Goal: Task Accomplishment & Management: Manage account settings

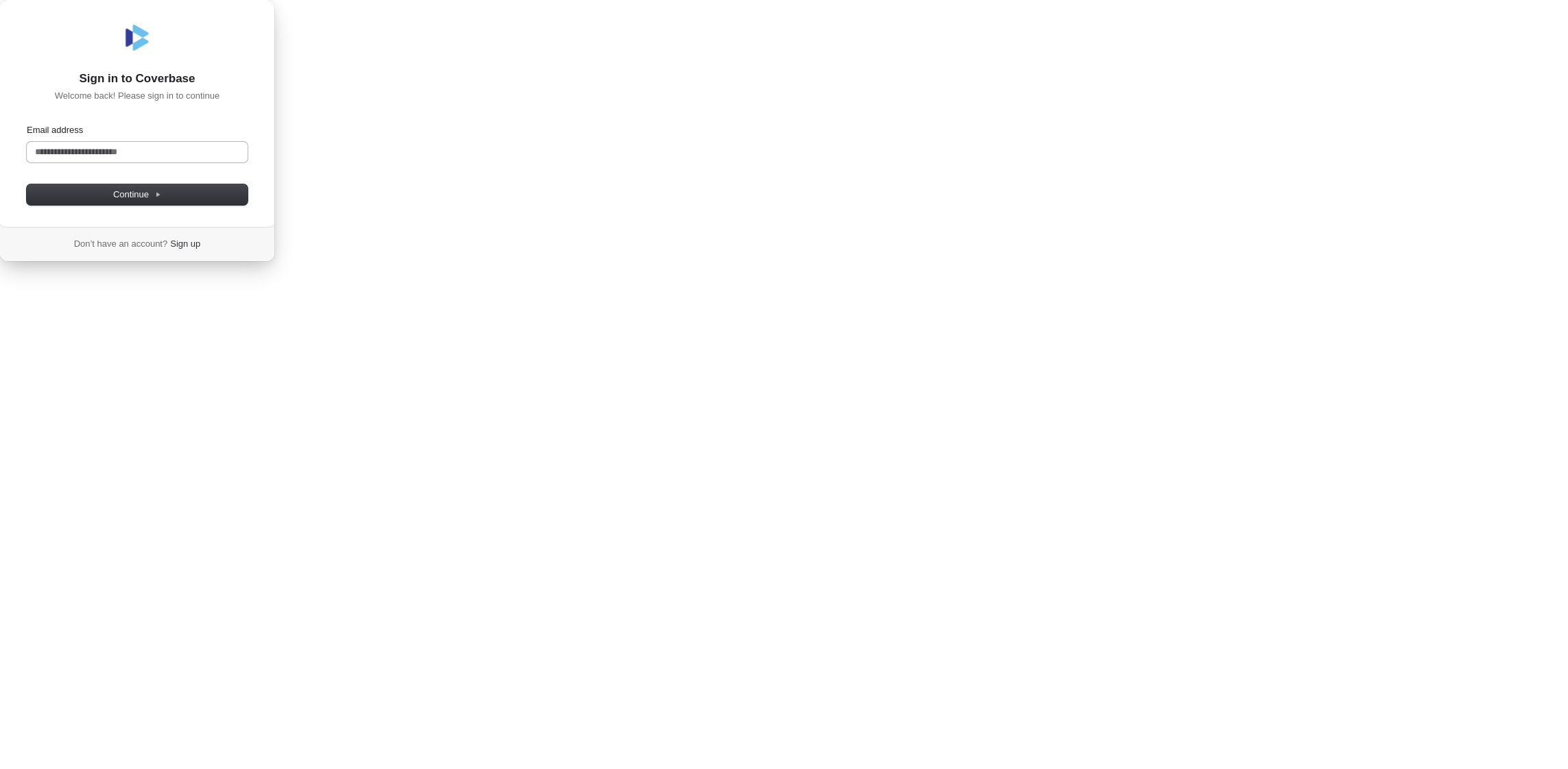
click at [248, 162] on input "Email address" at bounding box center [137, 152] width 221 height 20
click at [27, 124] on button "submit" at bounding box center [32, 126] width 11 height 4
type input "**********"
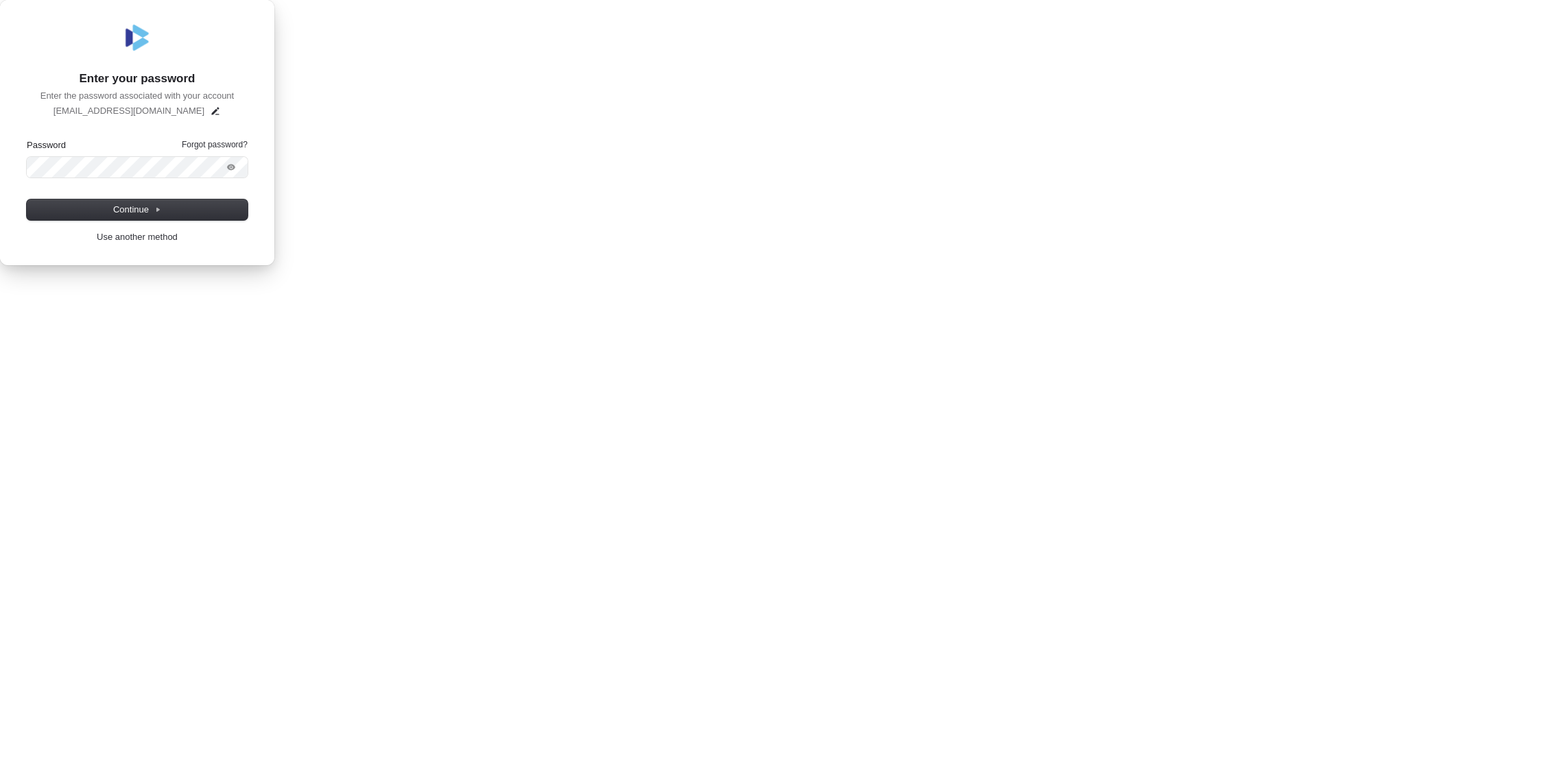
click at [220, 176] on keeper-lock "Open Keeper Popup" at bounding box center [211, 166] width 16 height 16
click at [161, 216] on span "Continue" at bounding box center [137, 210] width 48 height 13
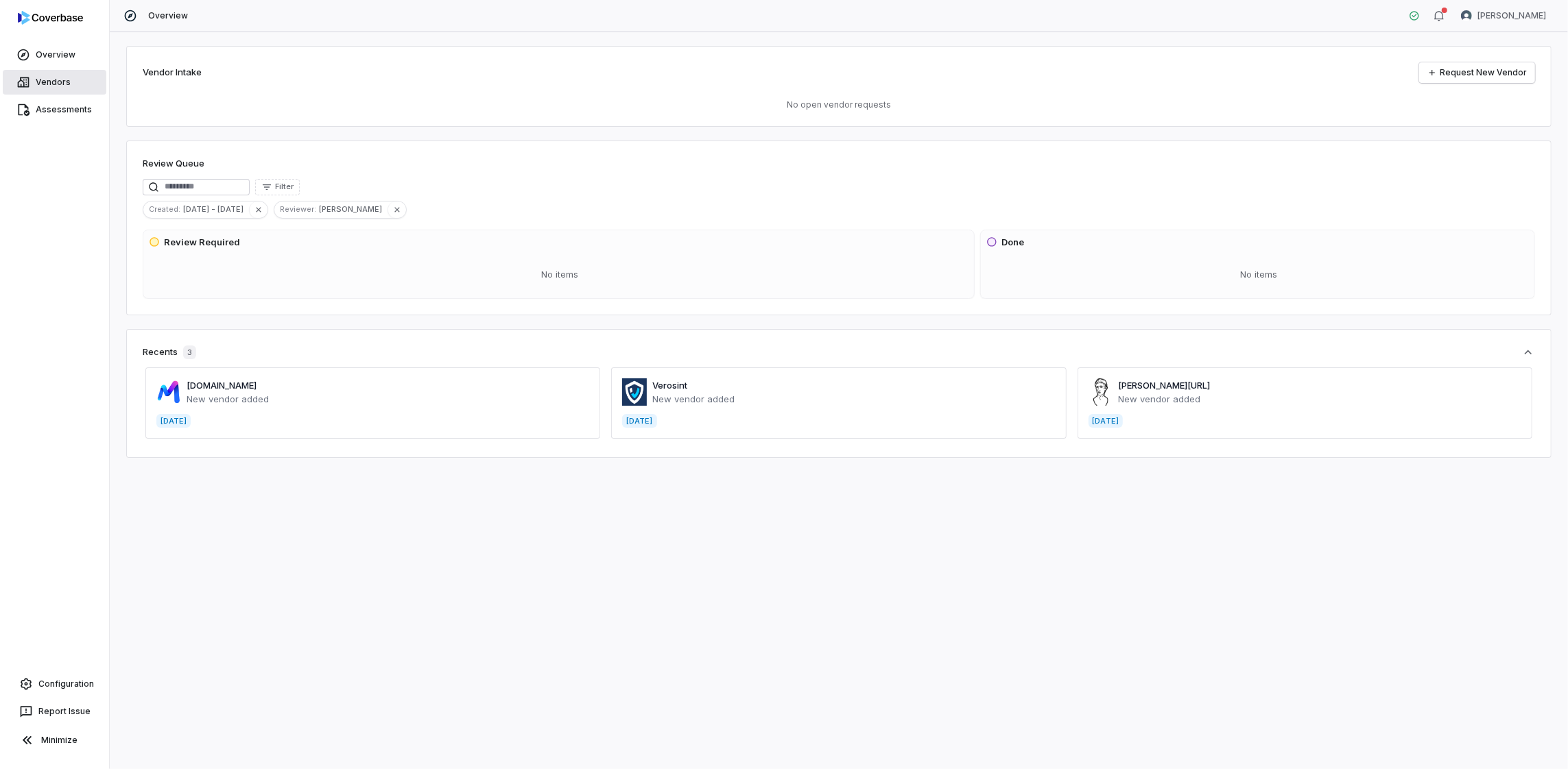
click at [44, 78] on link "Vendors" at bounding box center [54, 82] width 104 height 25
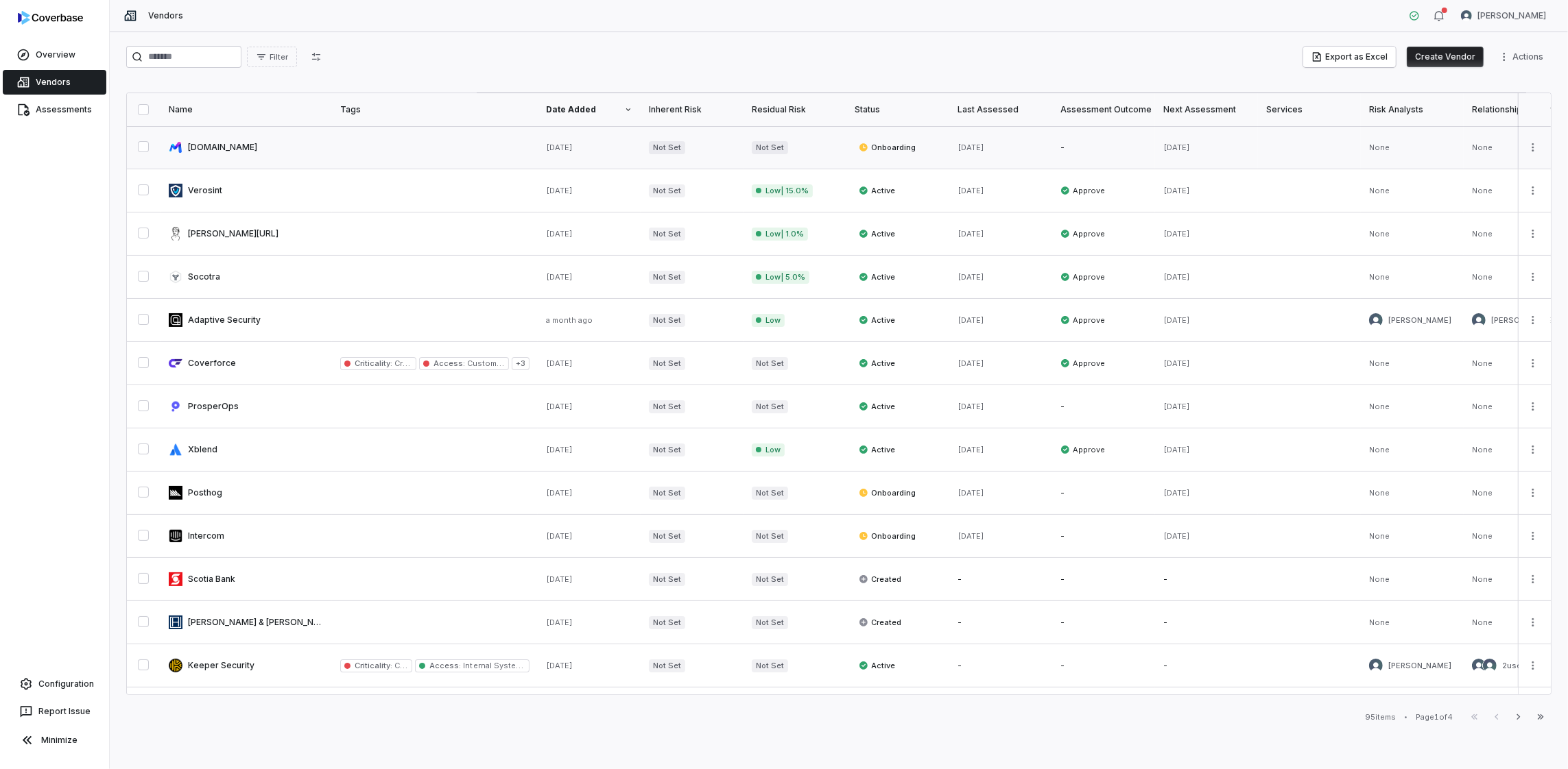
click at [418, 154] on link at bounding box center [434, 147] width 205 height 42
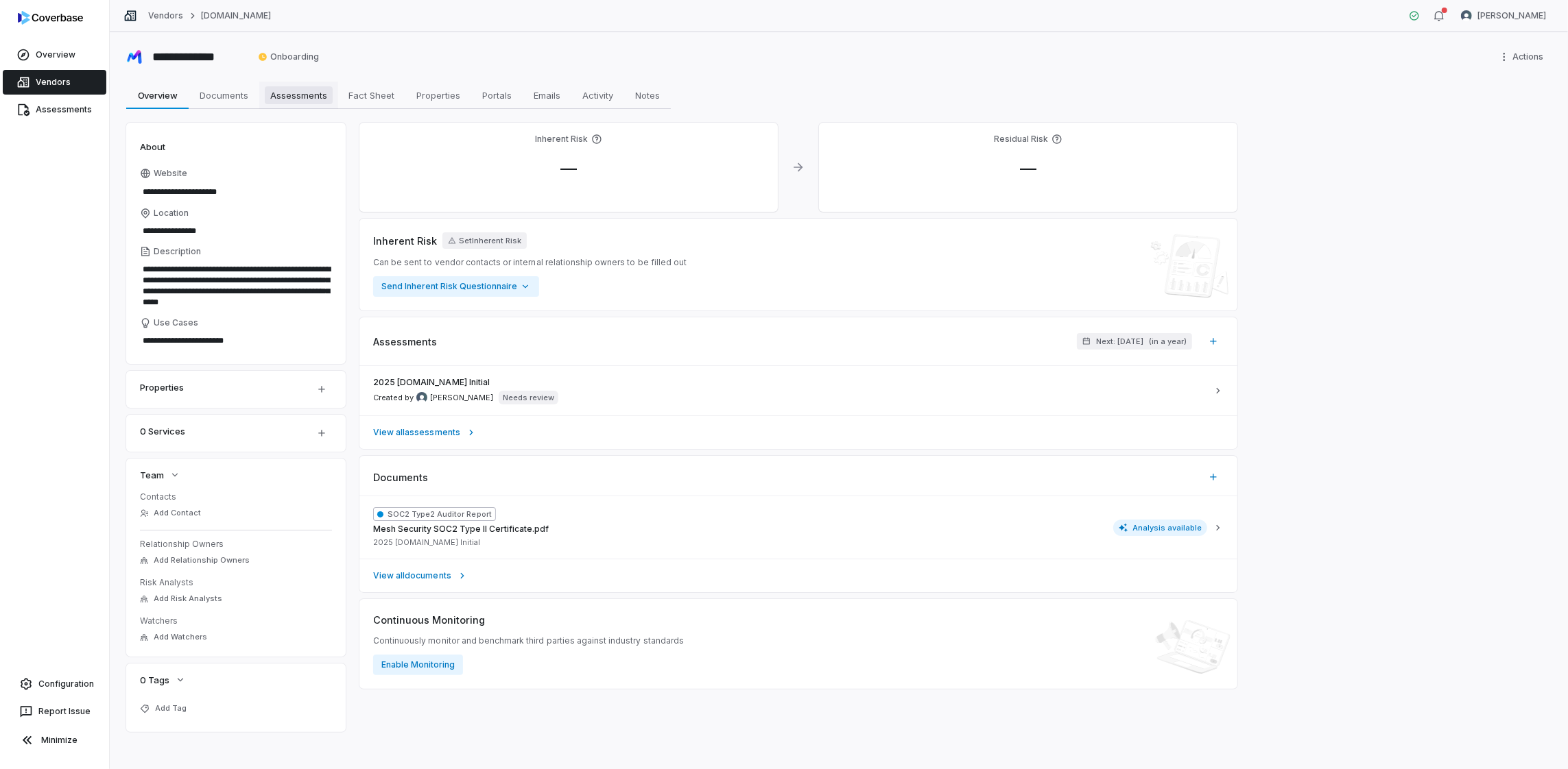
click at [286, 100] on span "Assessments" at bounding box center [298, 95] width 68 height 18
type textarea "*"
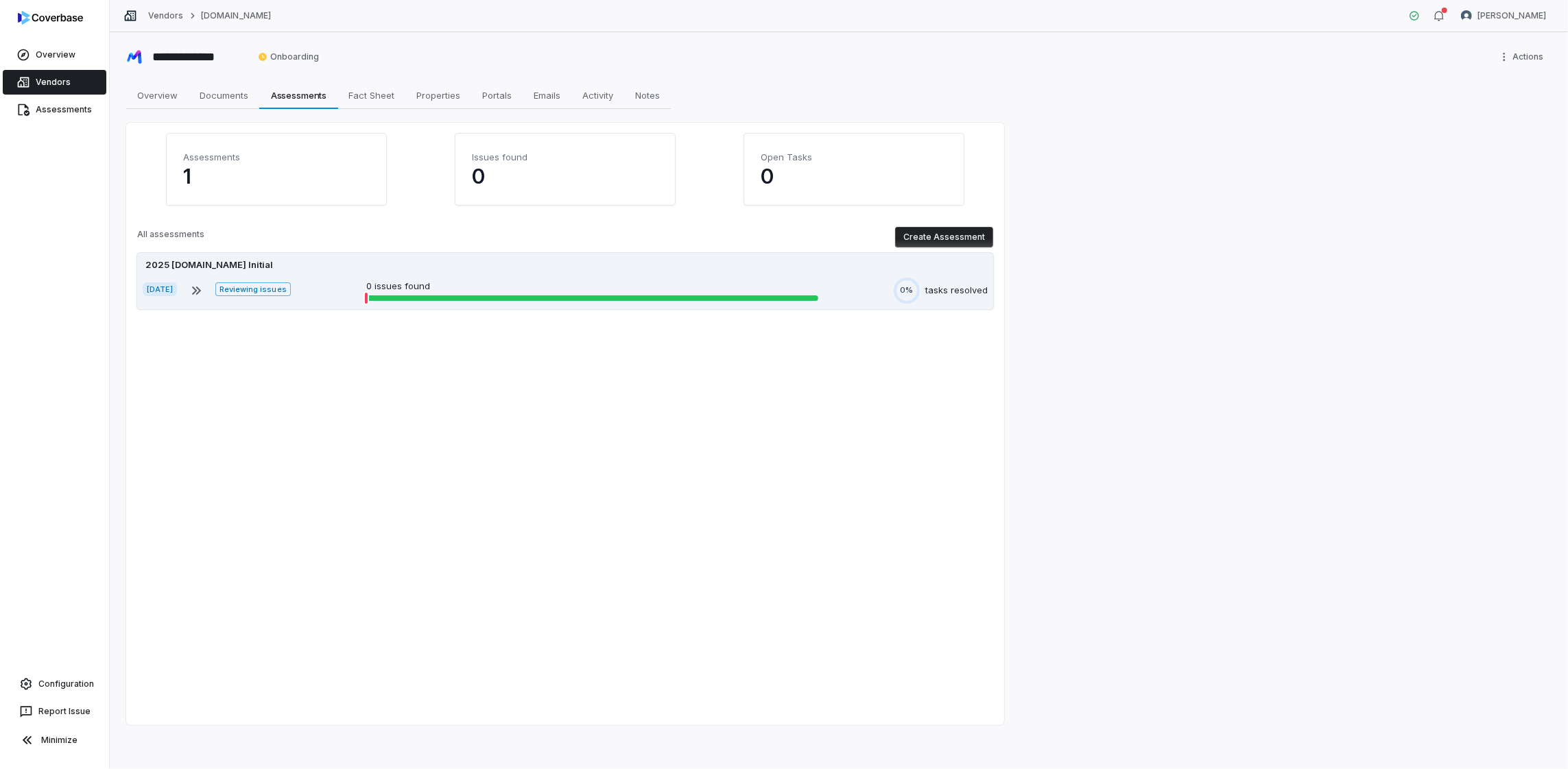
click at [490, 302] on div "[DATE] Reviewing issues 0 issues found 0% tasks resolved" at bounding box center [565, 291] width 845 height 26
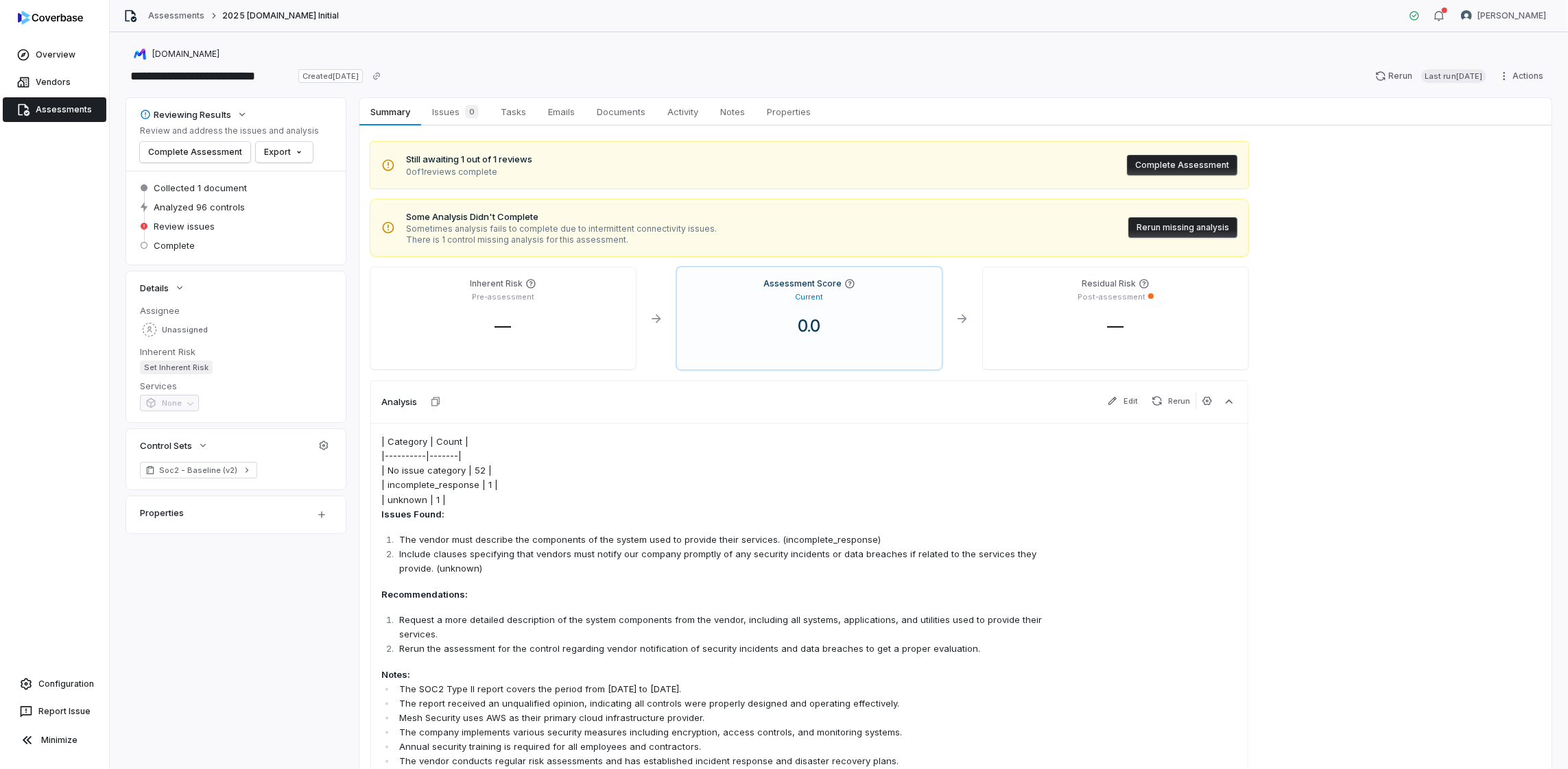
click at [1201, 226] on button "Rerun missing analysis" at bounding box center [1183, 227] width 109 height 20
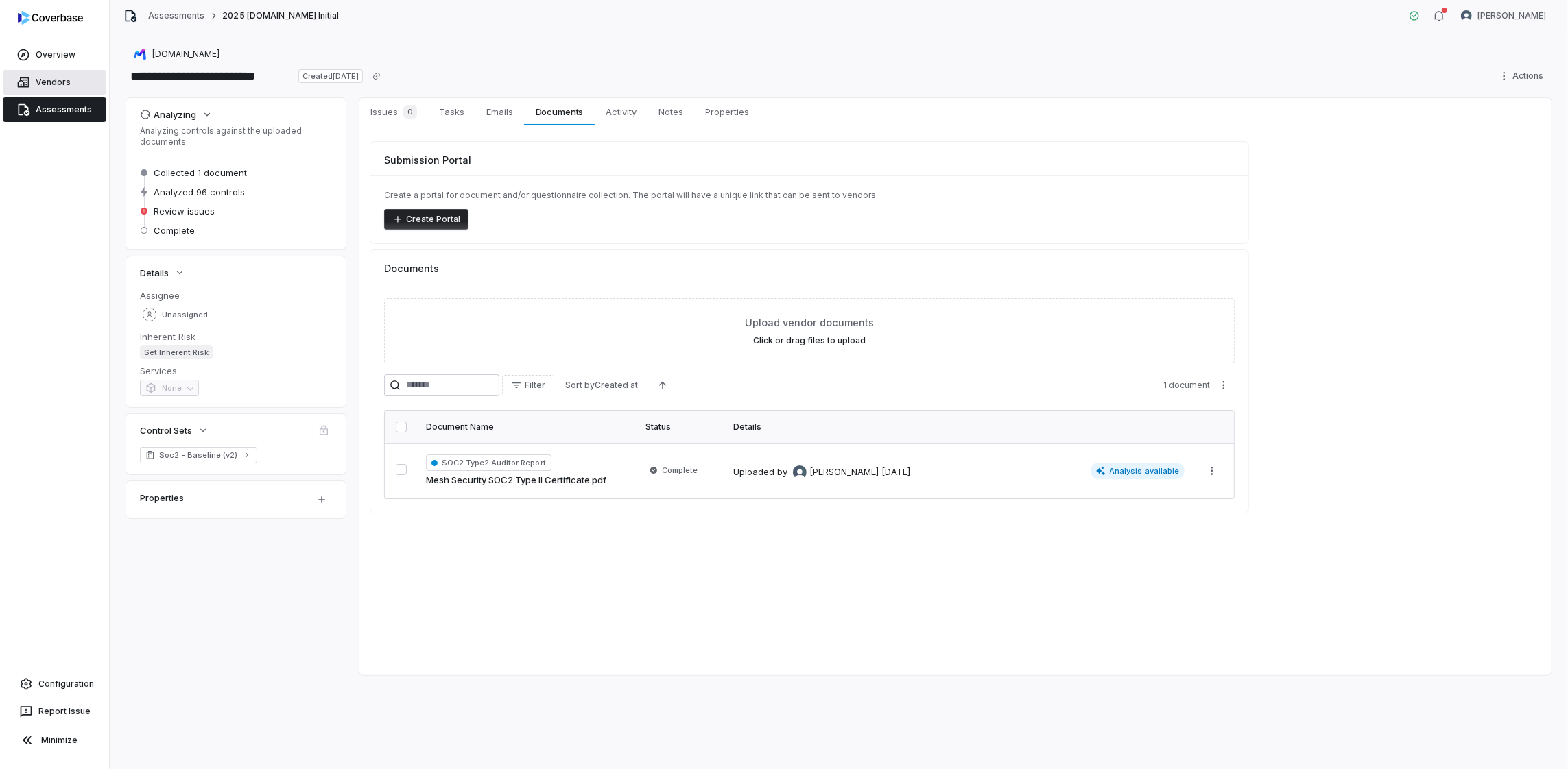
click at [29, 91] on link "Vendors" at bounding box center [54, 82] width 104 height 25
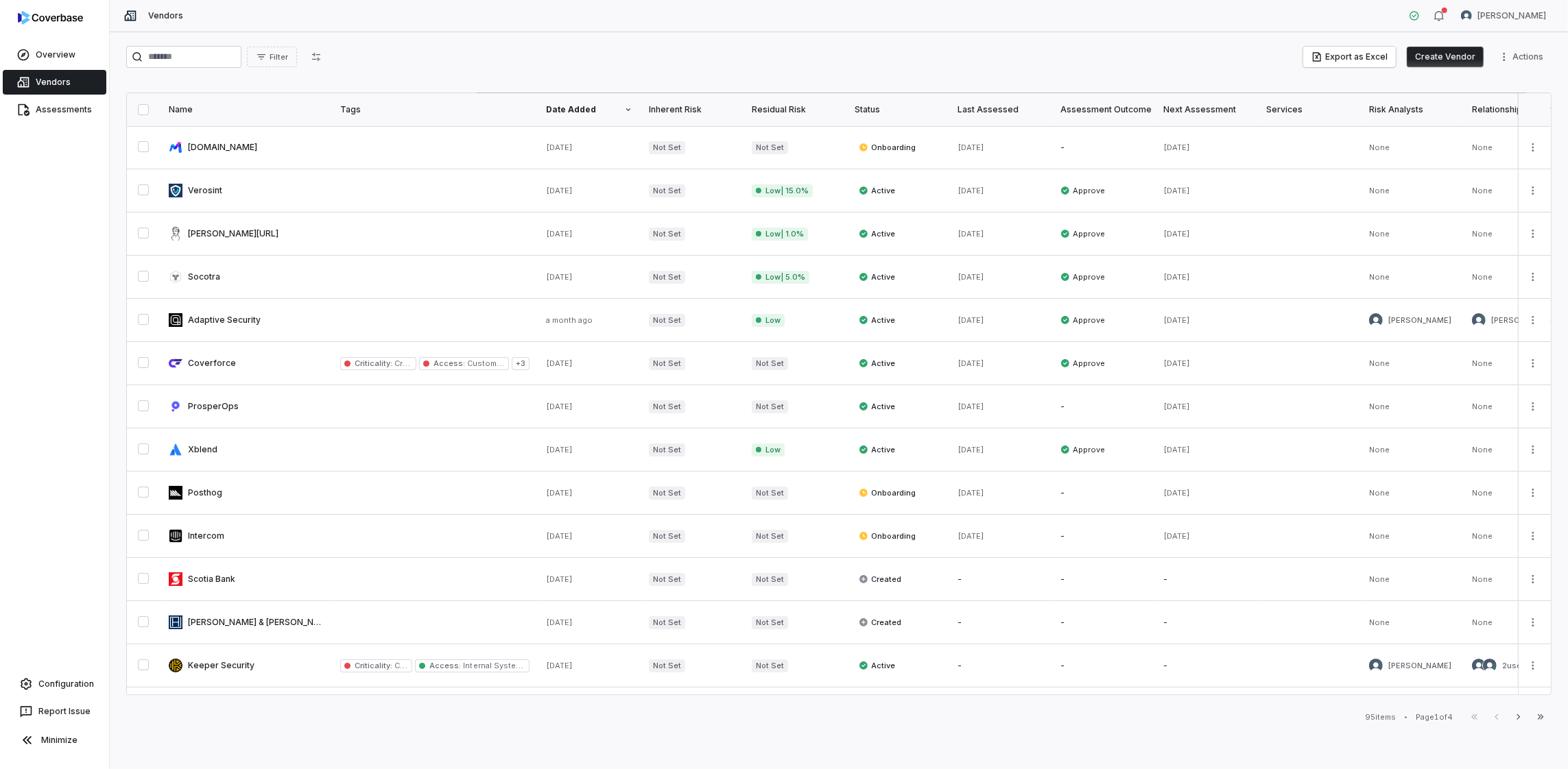
click at [1428, 55] on button "Create Vendor" at bounding box center [1445, 57] width 77 height 20
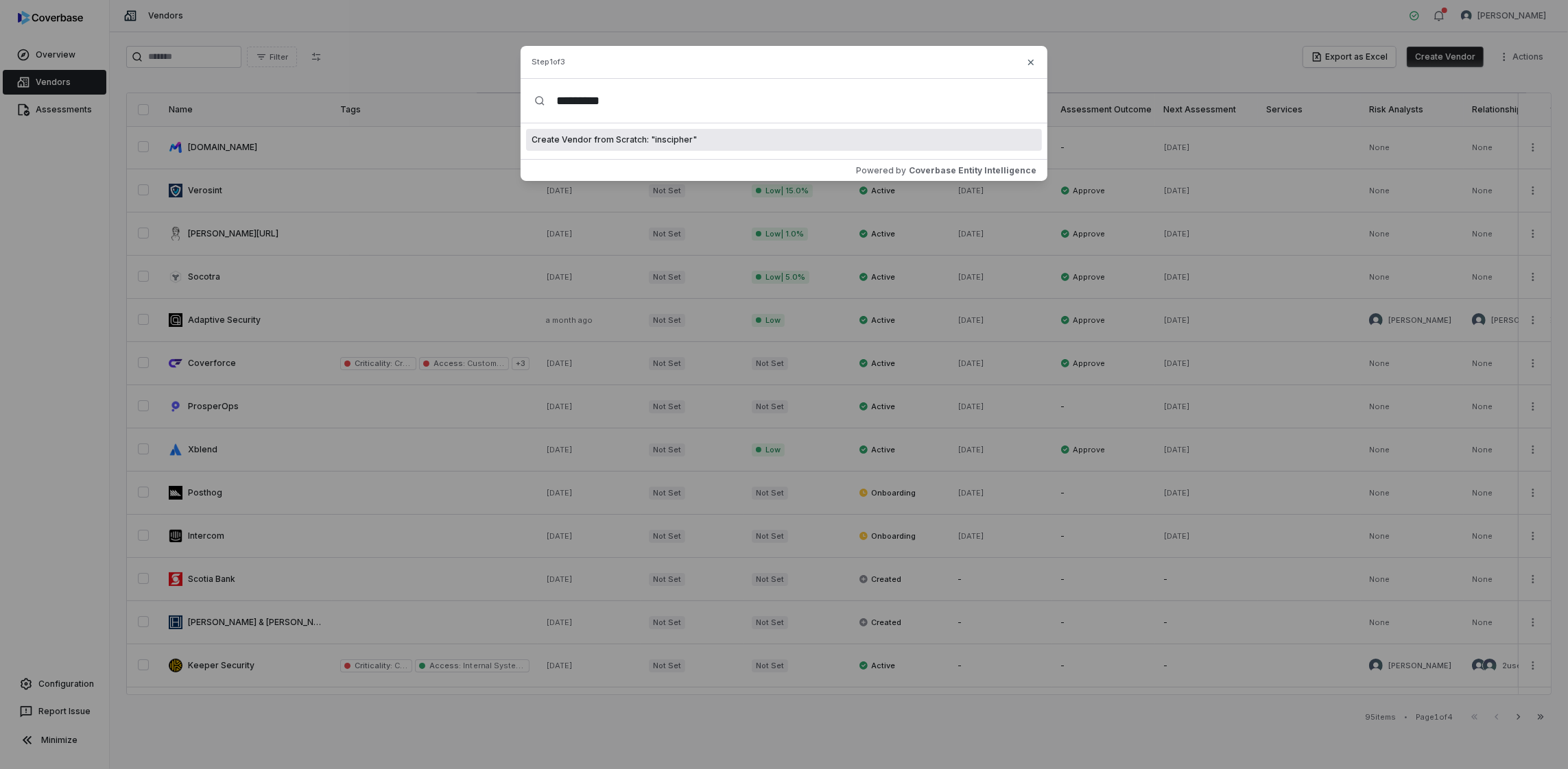
click at [558, 101] on input "*********" at bounding box center [789, 101] width 489 height 44
type input "*********"
click at [667, 139] on span "Create Vendor from Scratch: " InsCipher "" at bounding box center [615, 139] width 167 height 11
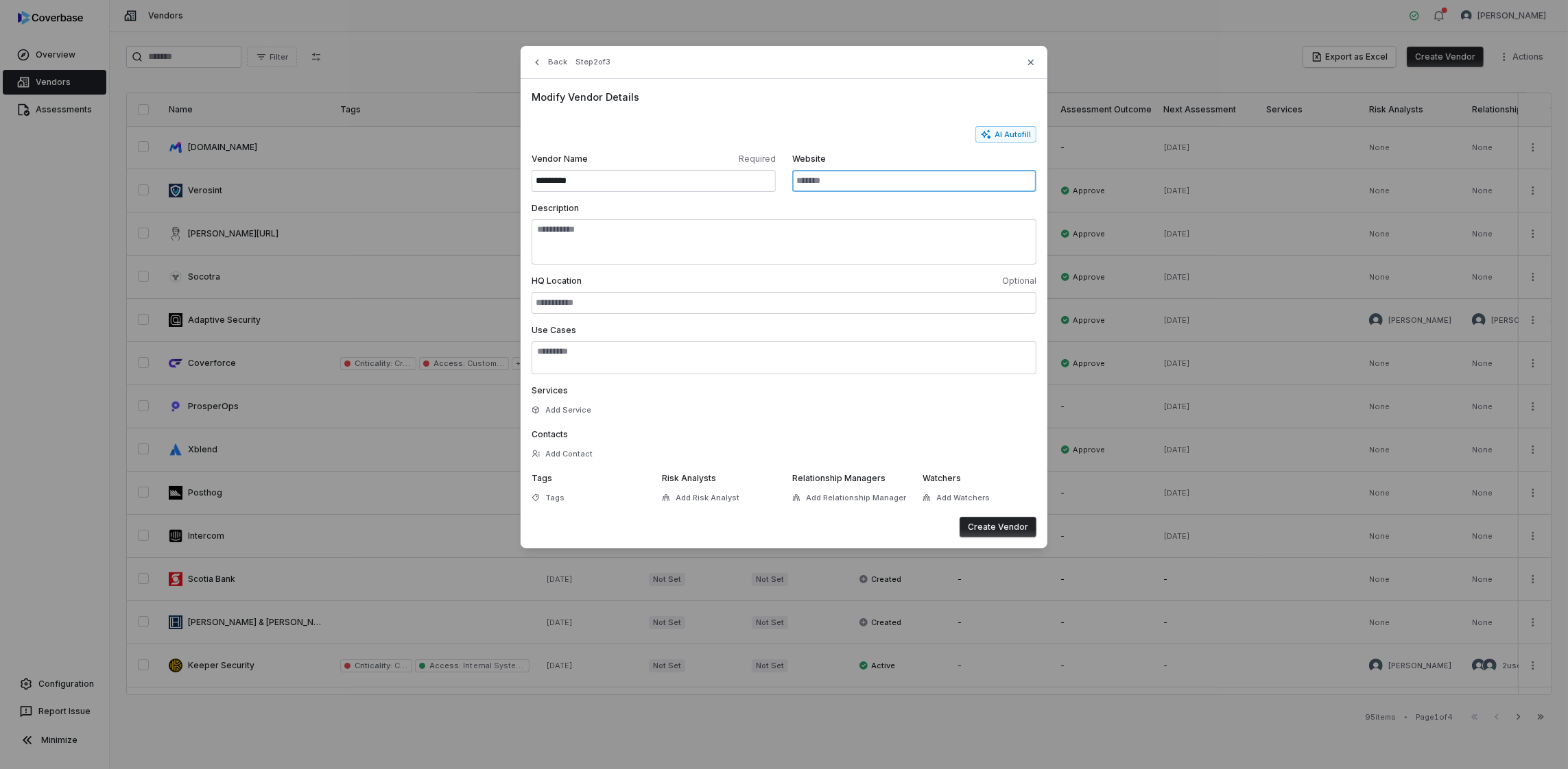
click at [845, 182] on input "Website" at bounding box center [914, 181] width 244 height 22
click at [1002, 133] on button "AI Autofill" at bounding box center [1006, 134] width 61 height 16
type input "**********"
type textarea "**********"
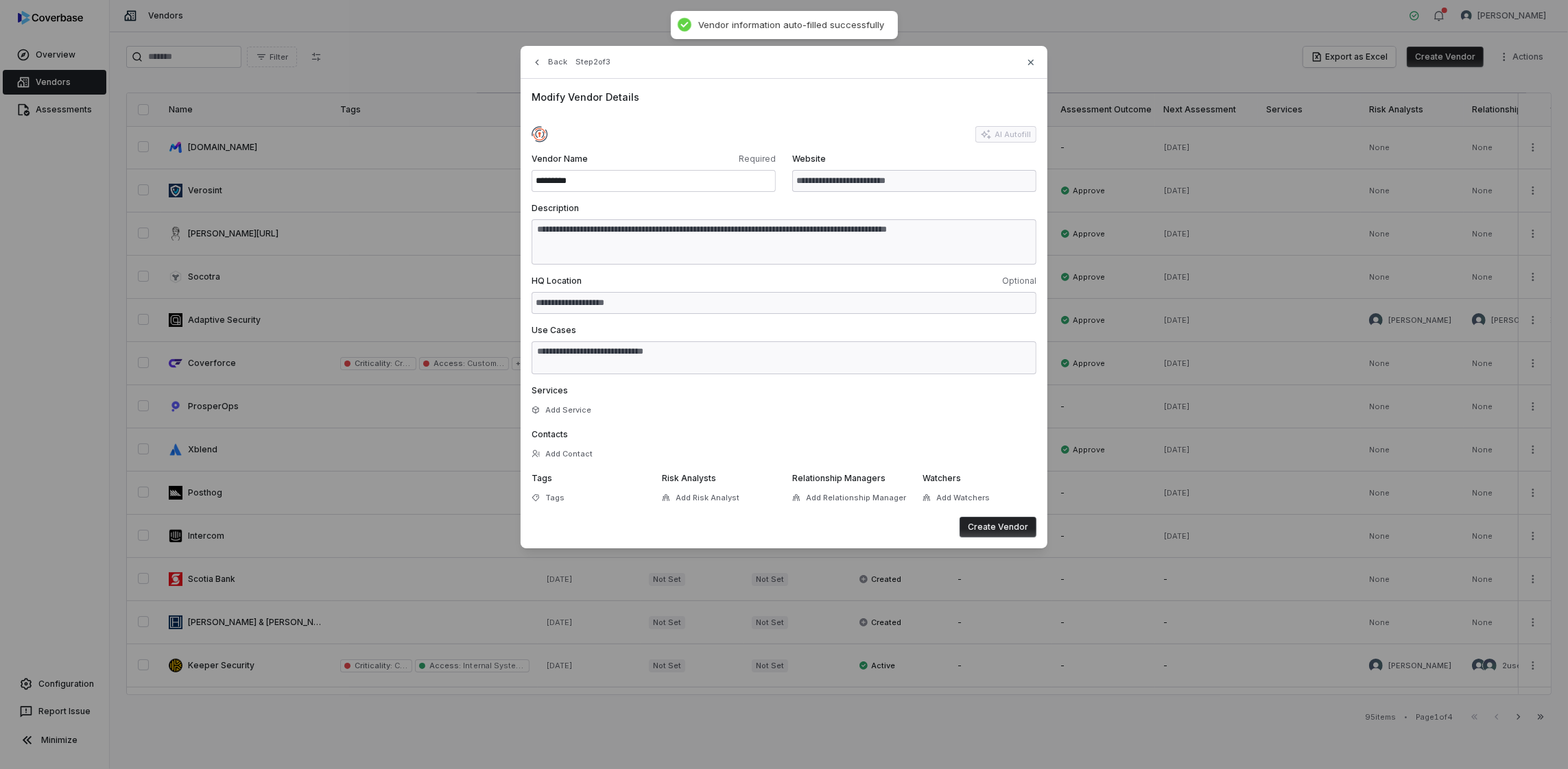
type textarea "**********"
click at [981, 523] on button "Create Vendor" at bounding box center [997, 527] width 77 height 20
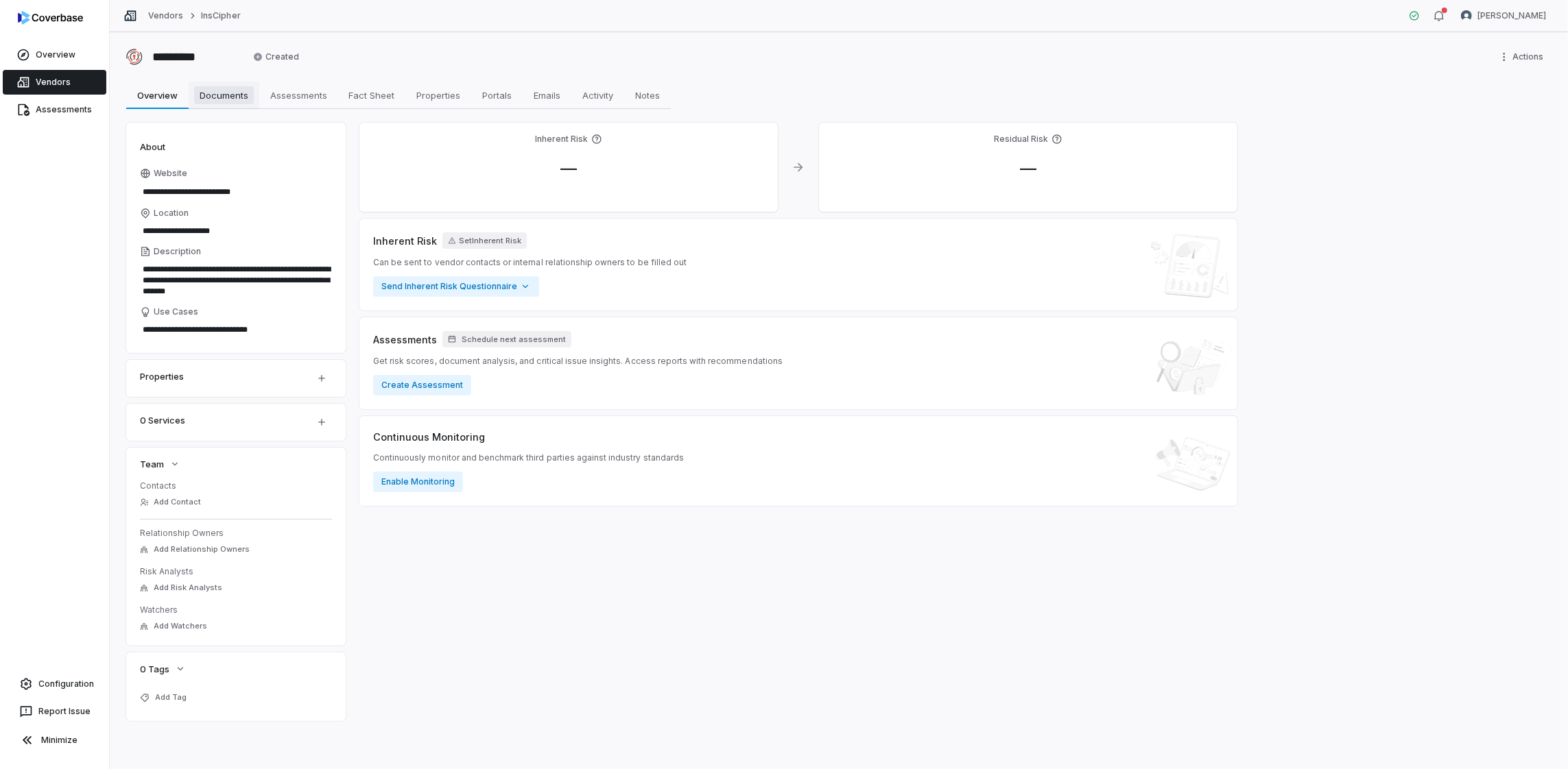
click at [224, 98] on span "Documents" at bounding box center [224, 95] width 60 height 18
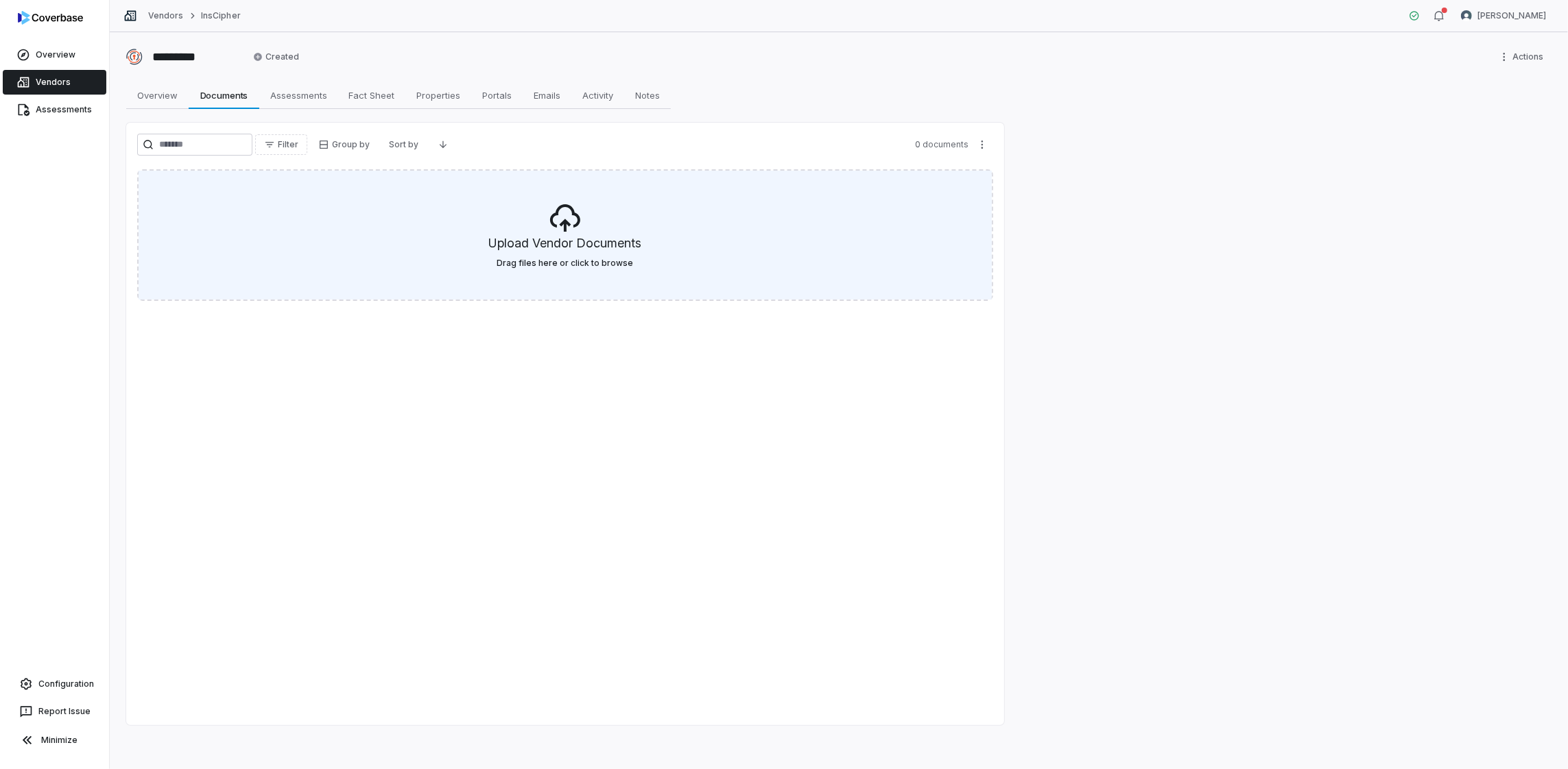
click at [546, 260] on label "Drag files here or click to browse" at bounding box center [565, 263] width 136 height 11
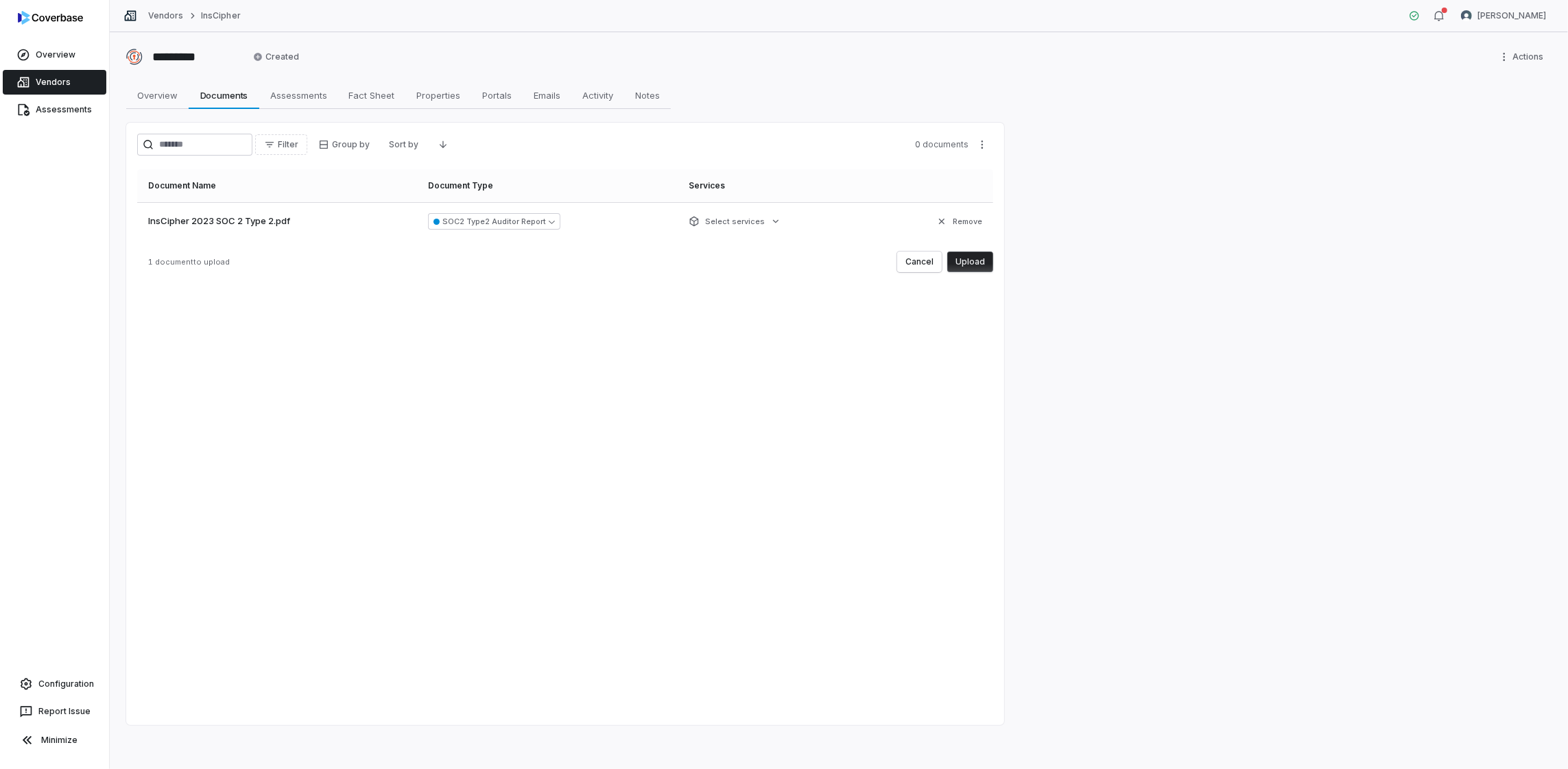
click at [975, 259] on button "Upload" at bounding box center [970, 262] width 46 height 20
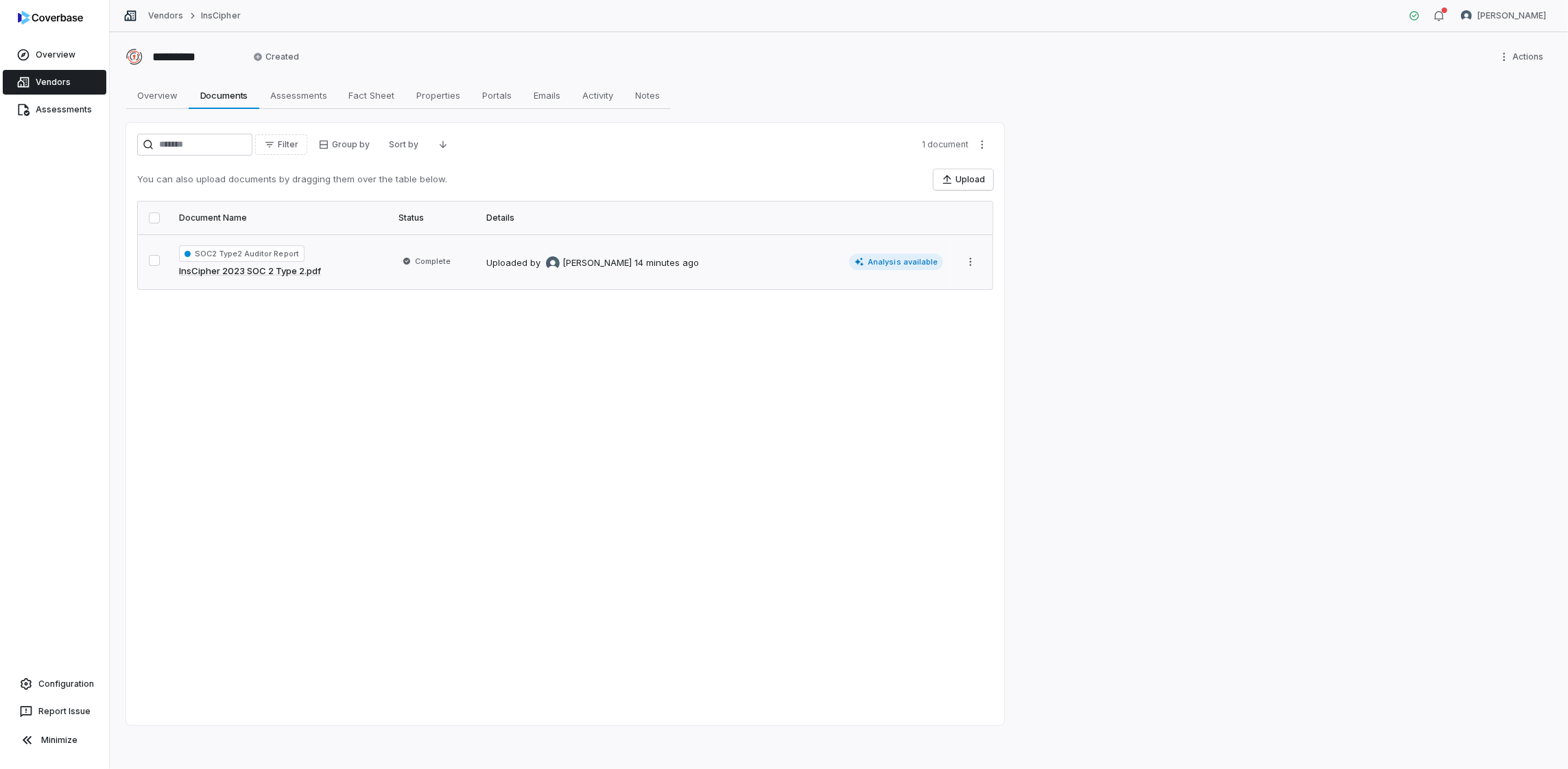
click at [713, 277] on td "Uploaded by [PERSON_NAME] 14 minutes ago Analysis available" at bounding box center [715, 261] width 473 height 55
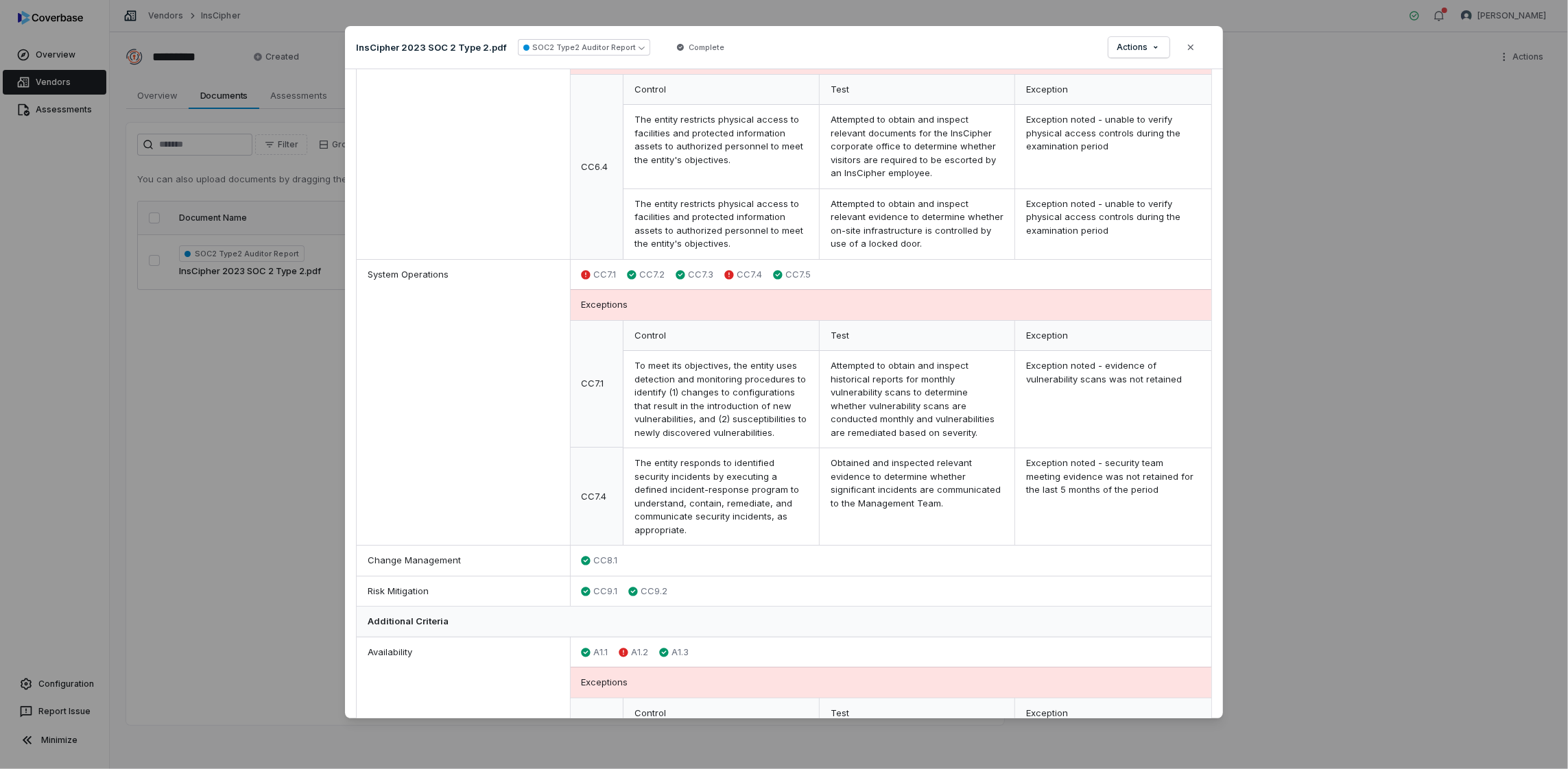
scroll to position [1317, 0]
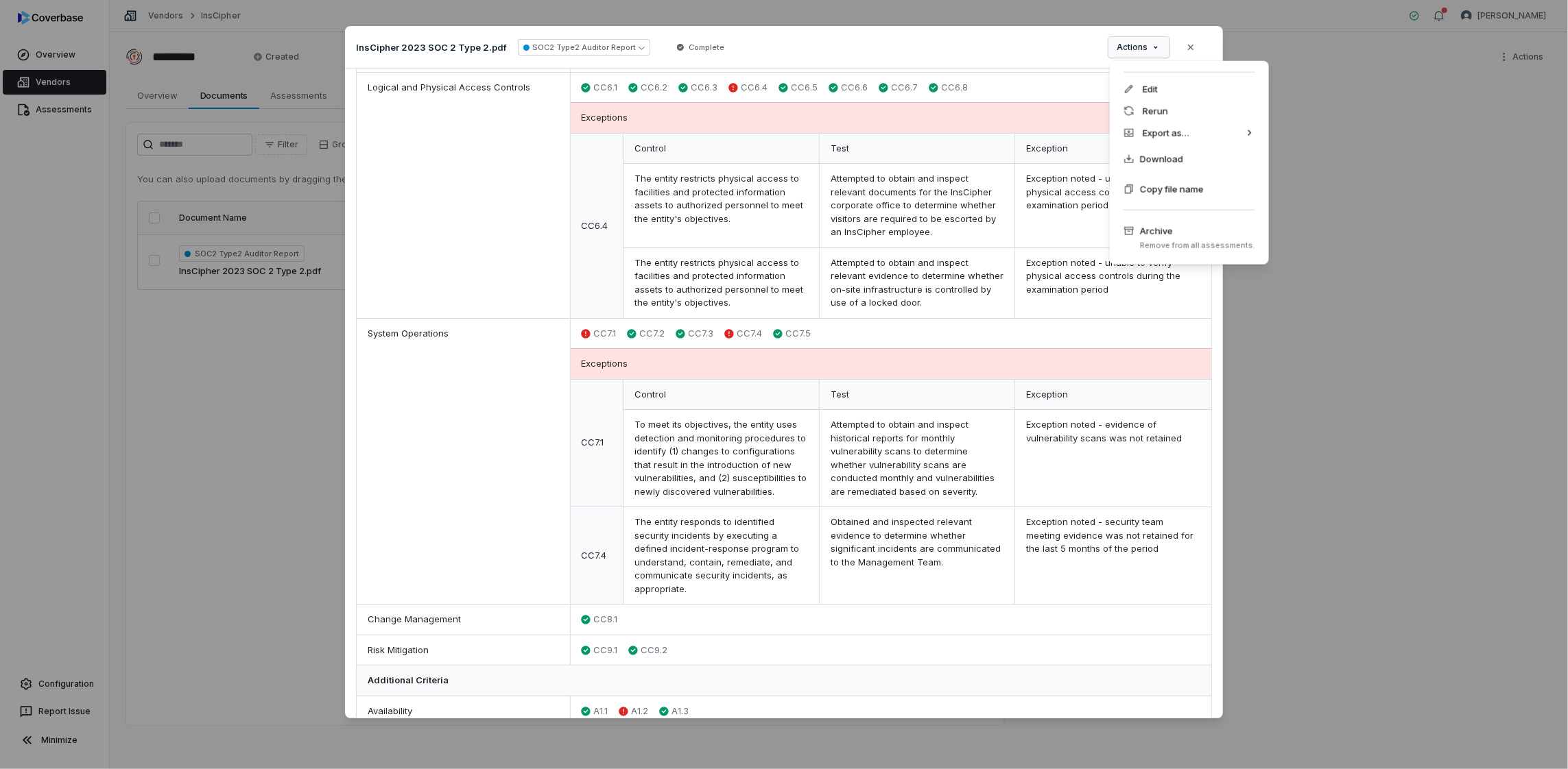
click at [1152, 46] on div "Document Preview InsCipher 2023 SOC 2 Type 2.pdf SOC2 Type2 Auditor Report Comp…" at bounding box center [784, 384] width 1568 height 761
click at [1153, 163] on span "Download" at bounding box center [1161, 159] width 43 height 14
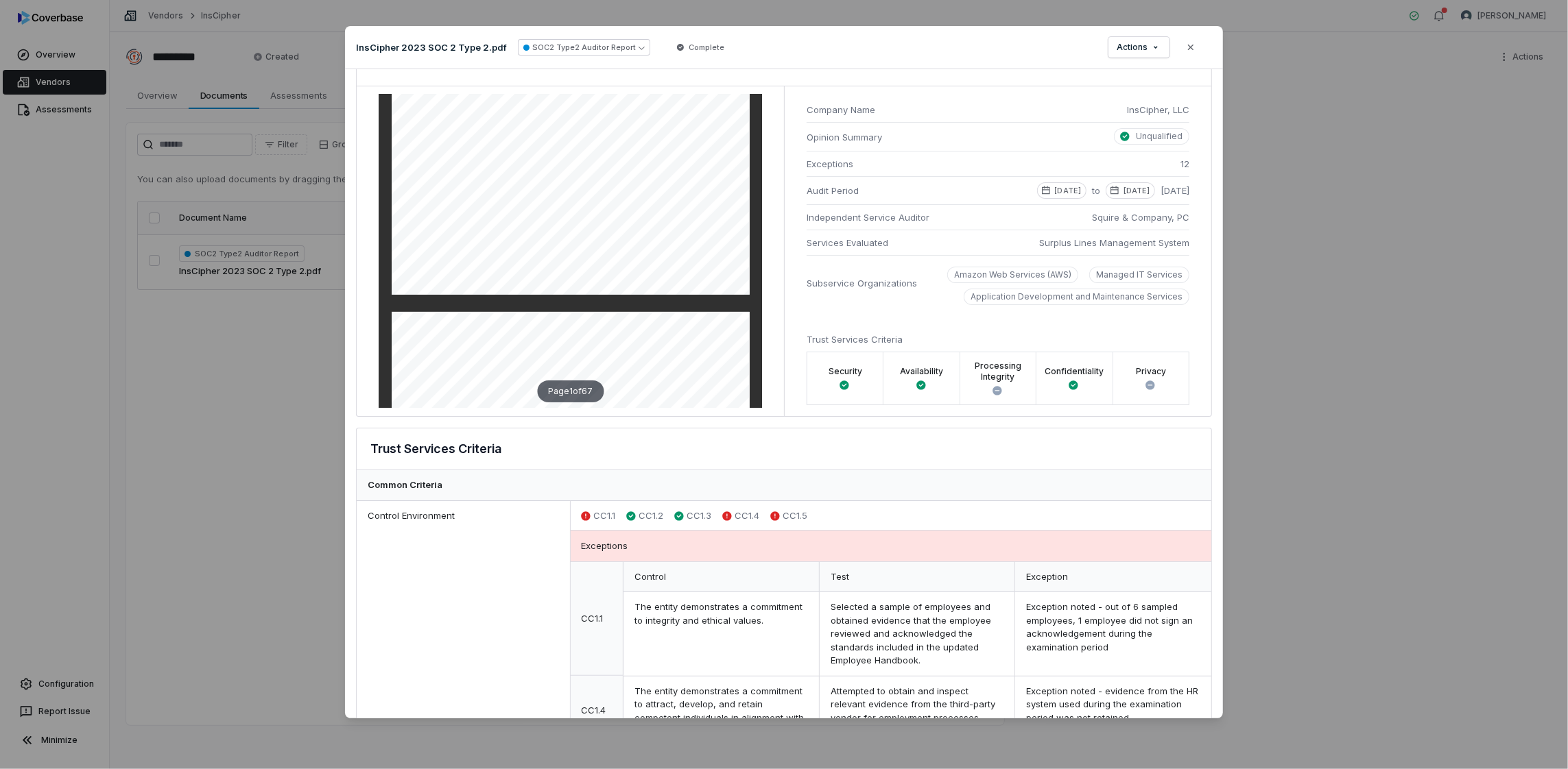
scroll to position [0, 0]
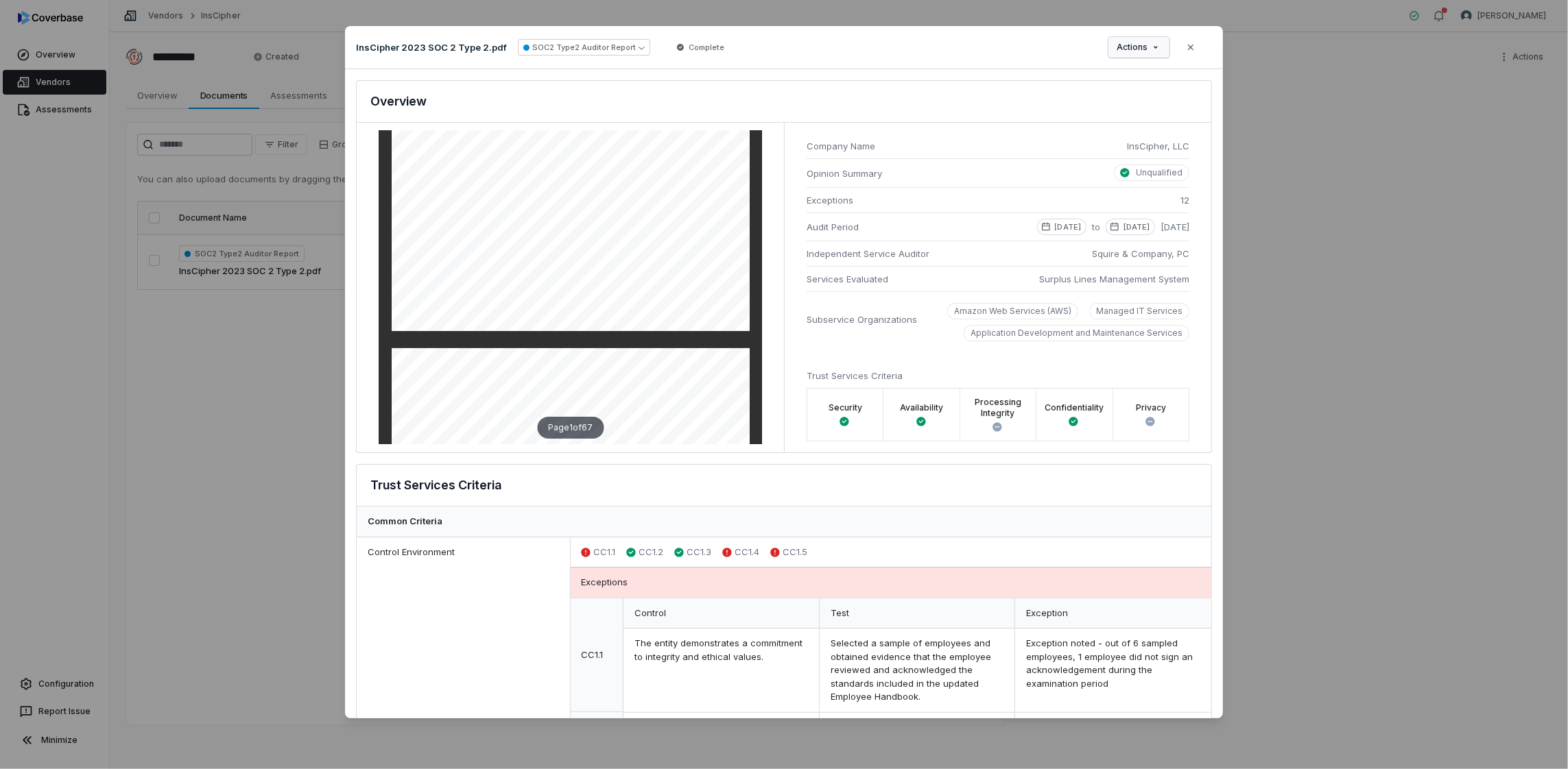
click at [1149, 49] on div "Document Preview InsCipher 2023 SOC 2 Type 2.pdf SOC2 Type2 Auditor Report Comp…" at bounding box center [784, 384] width 1568 height 761
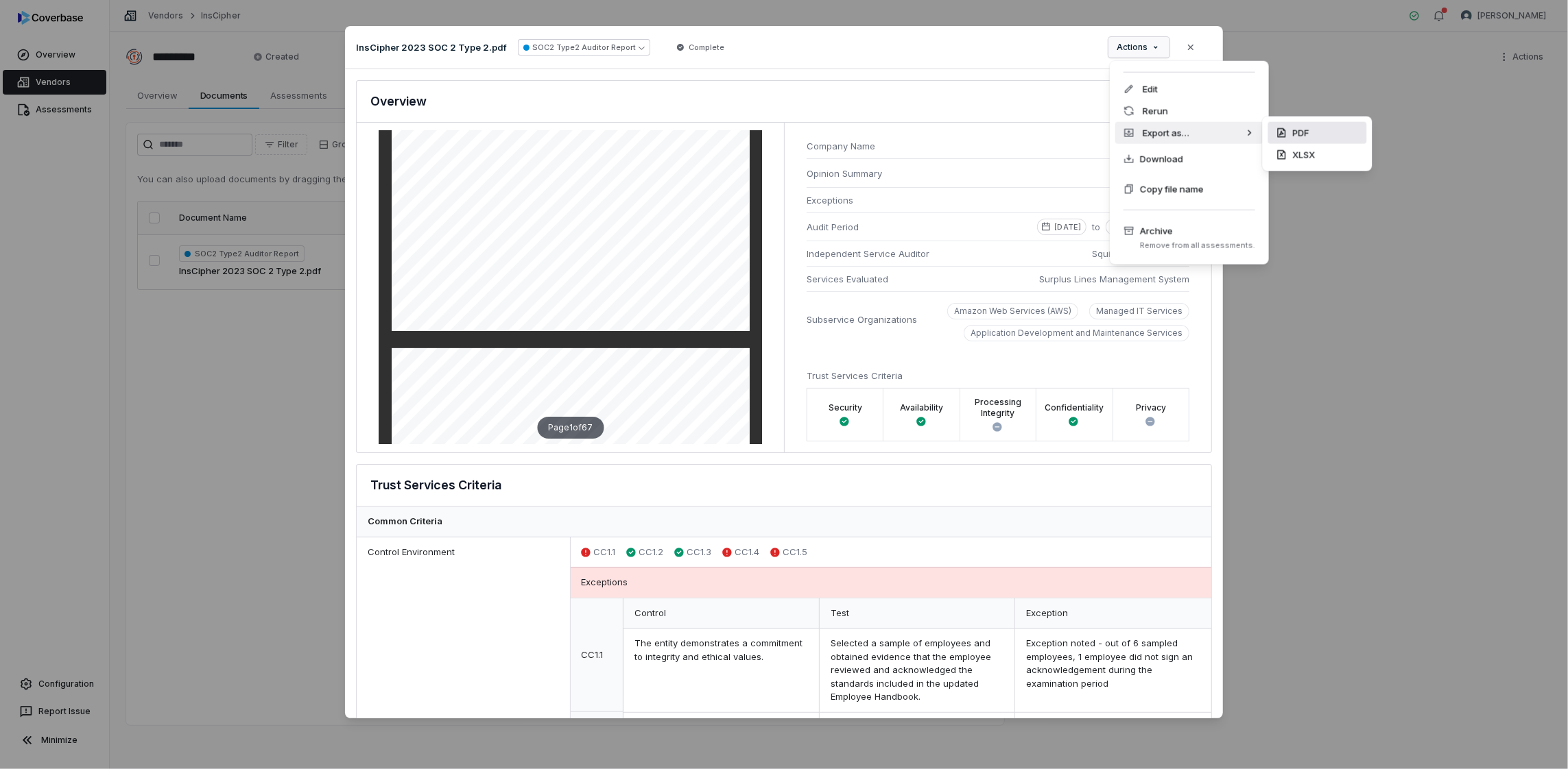
click at [1314, 132] on div "PDF" at bounding box center [1316, 133] width 99 height 22
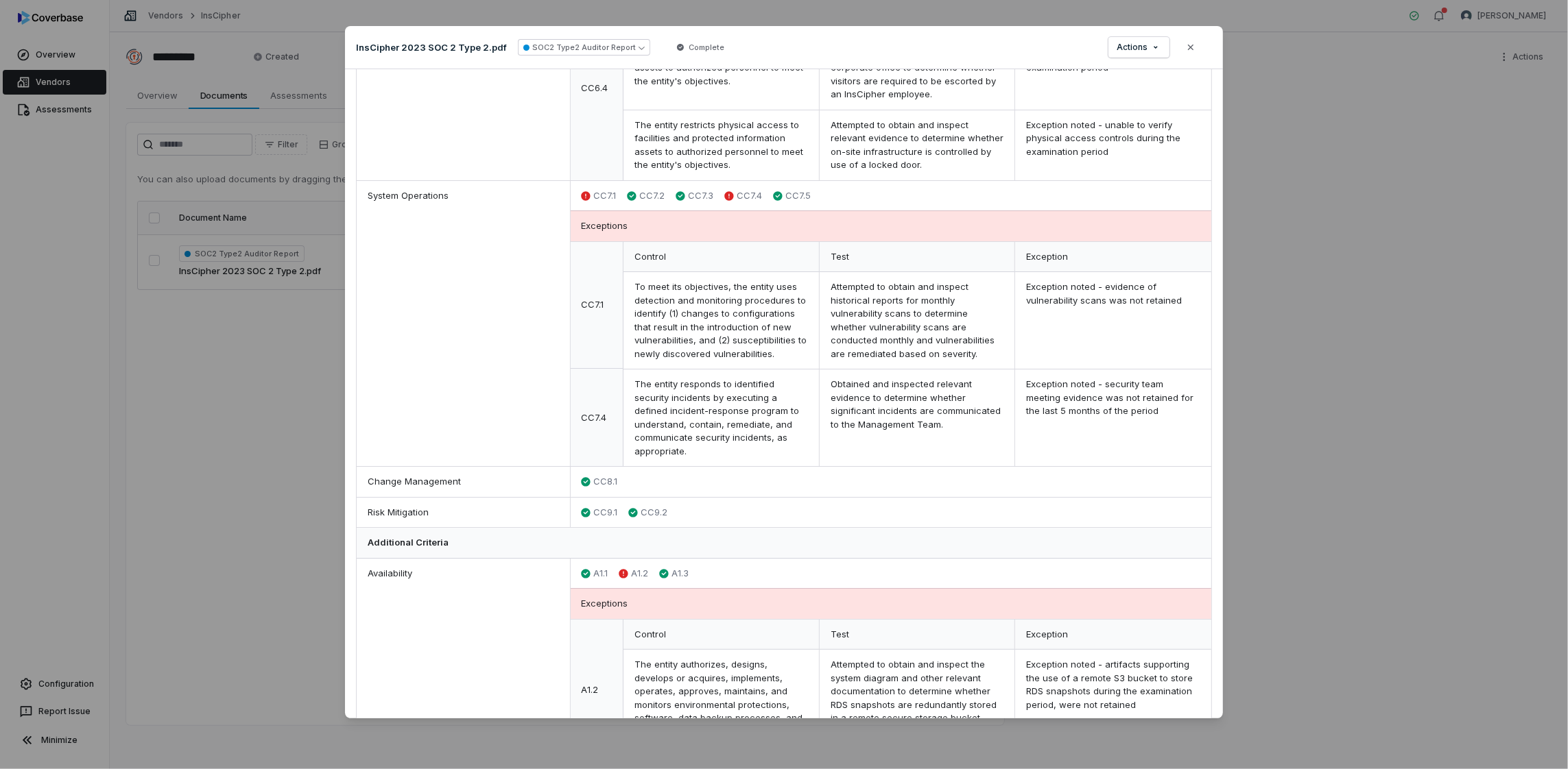
scroll to position [1508, 0]
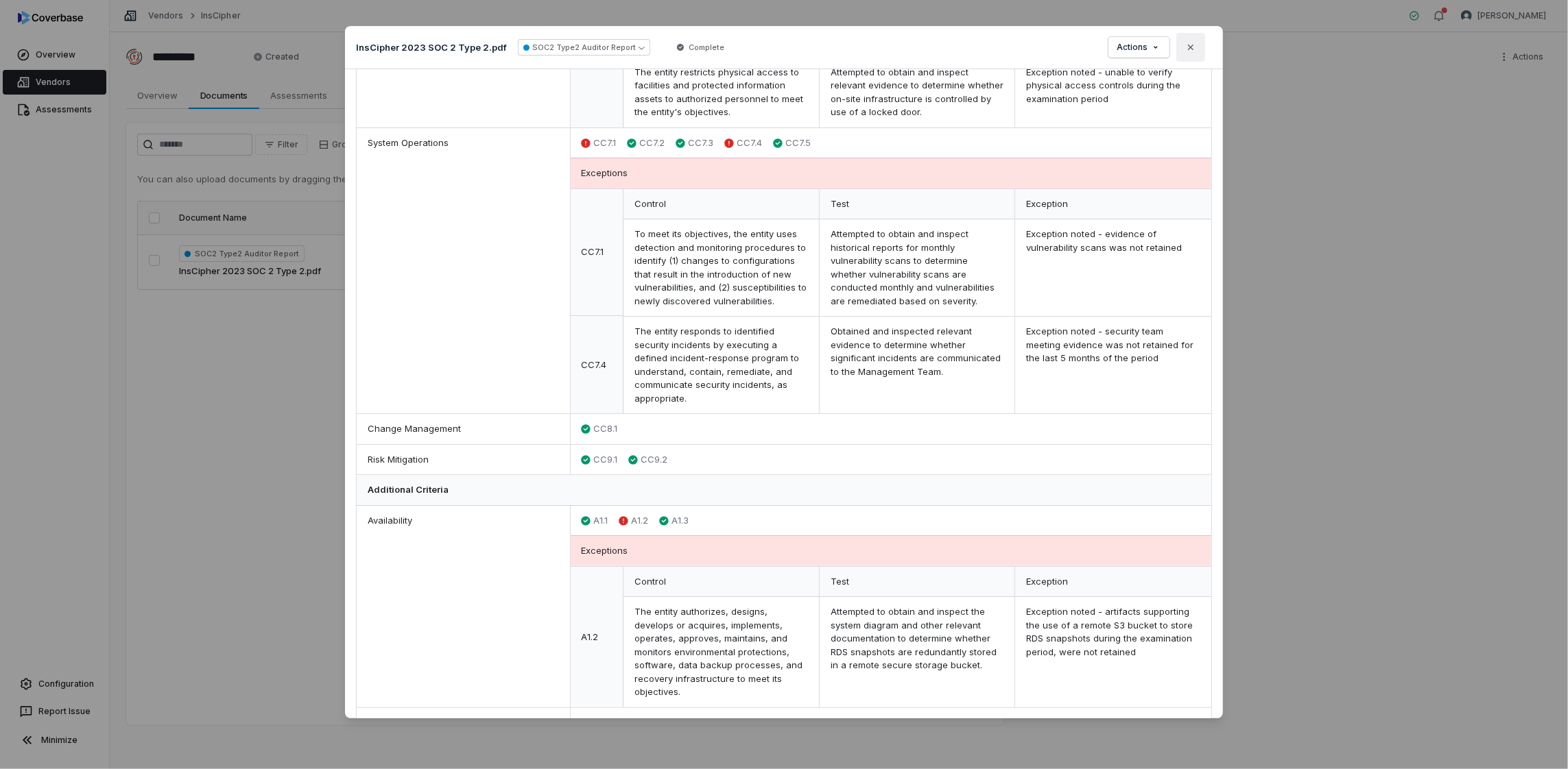
click at [1186, 48] on icon "button" at bounding box center [1190, 46] width 11 height 11
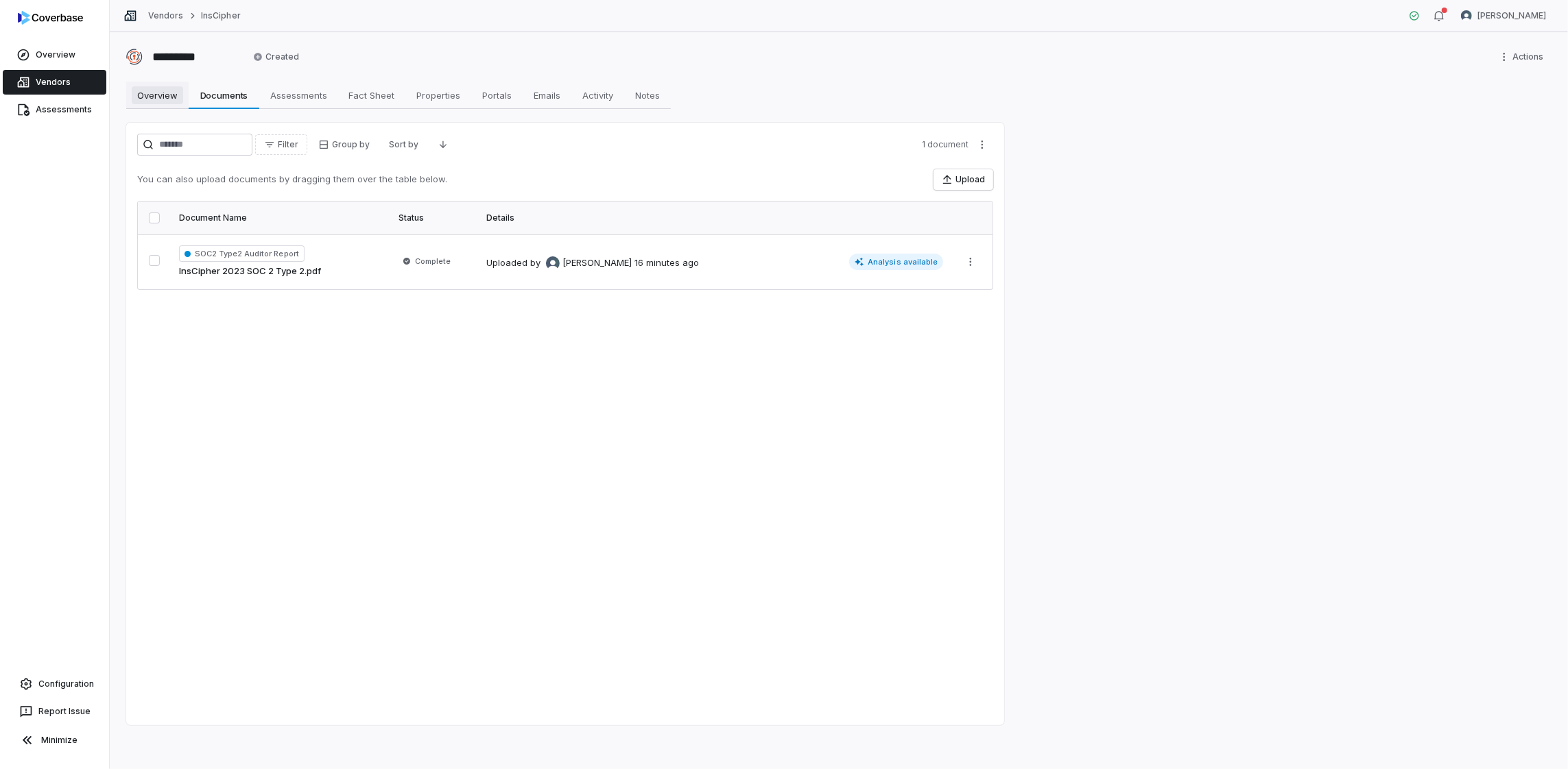
click at [172, 94] on span "Overview" at bounding box center [157, 95] width 52 height 18
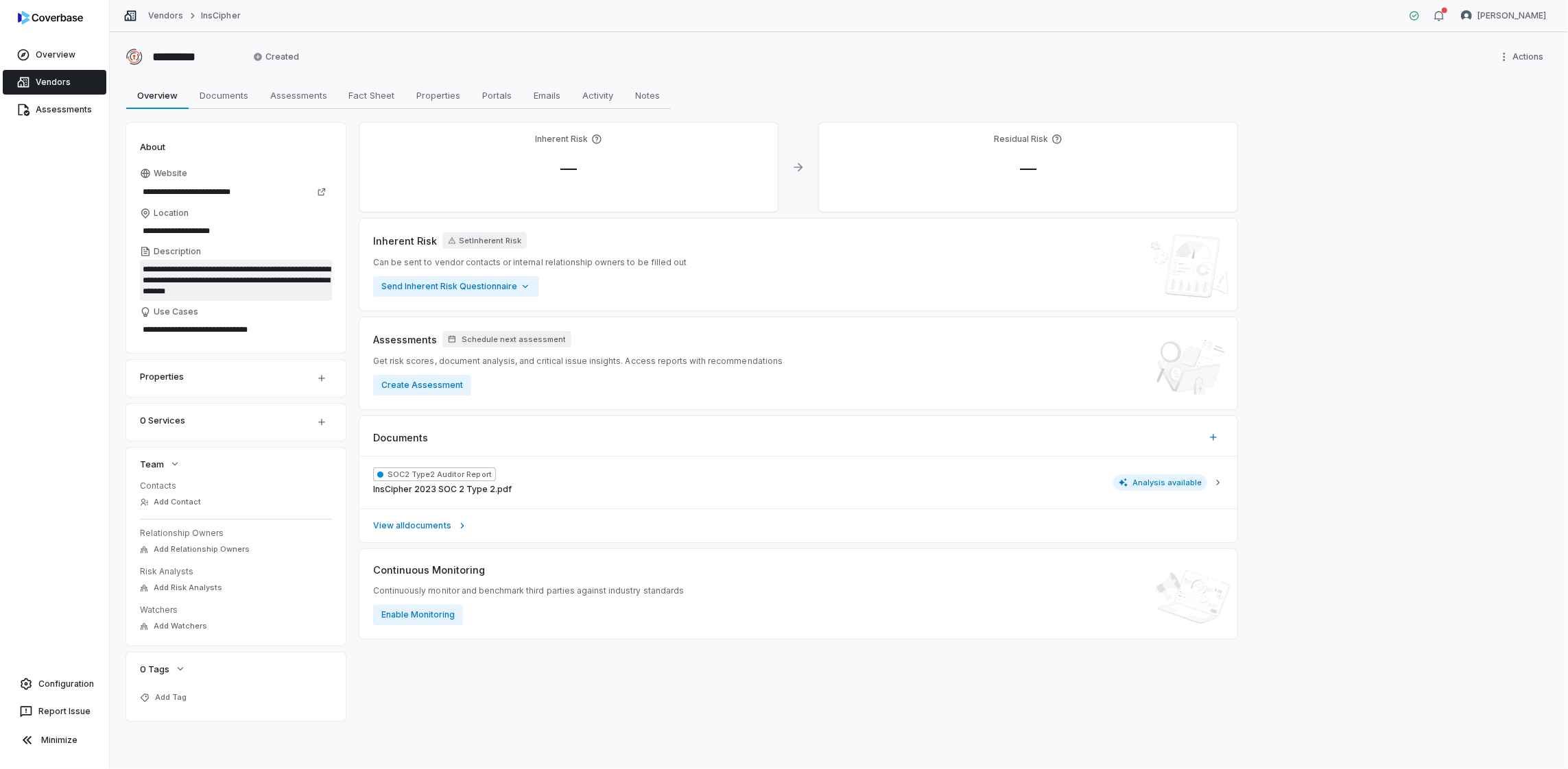
drag, startPoint x: 251, startPoint y: 289, endPoint x: 144, endPoint y: 269, distance: 108.9
click at [144, 269] on textarea "**********" at bounding box center [236, 281] width 192 height 41
click at [230, 96] on span "Documents" at bounding box center [224, 95] width 60 height 18
type textarea "*"
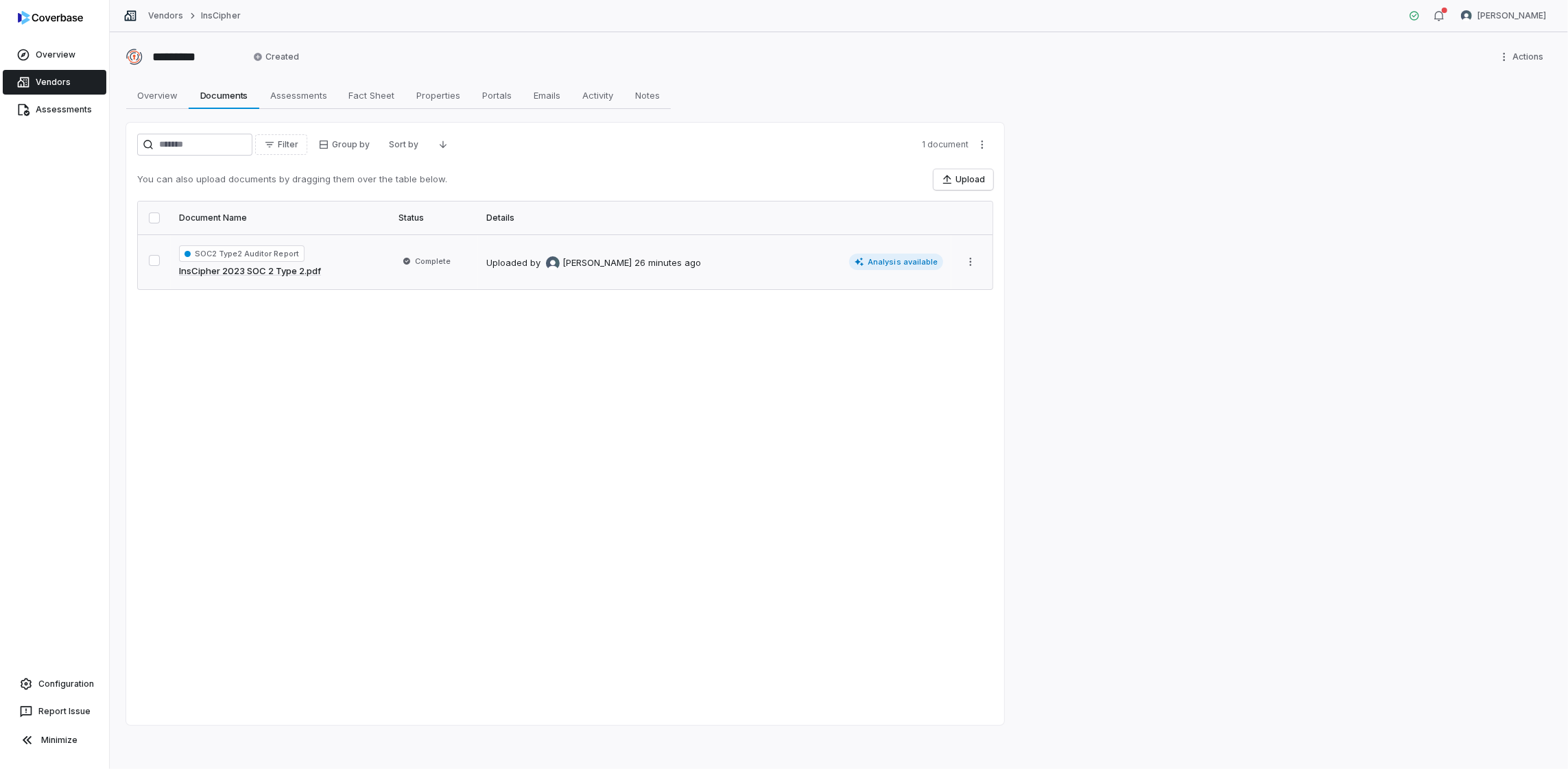
click at [619, 261] on span "[PERSON_NAME]" at bounding box center [597, 263] width 69 height 14
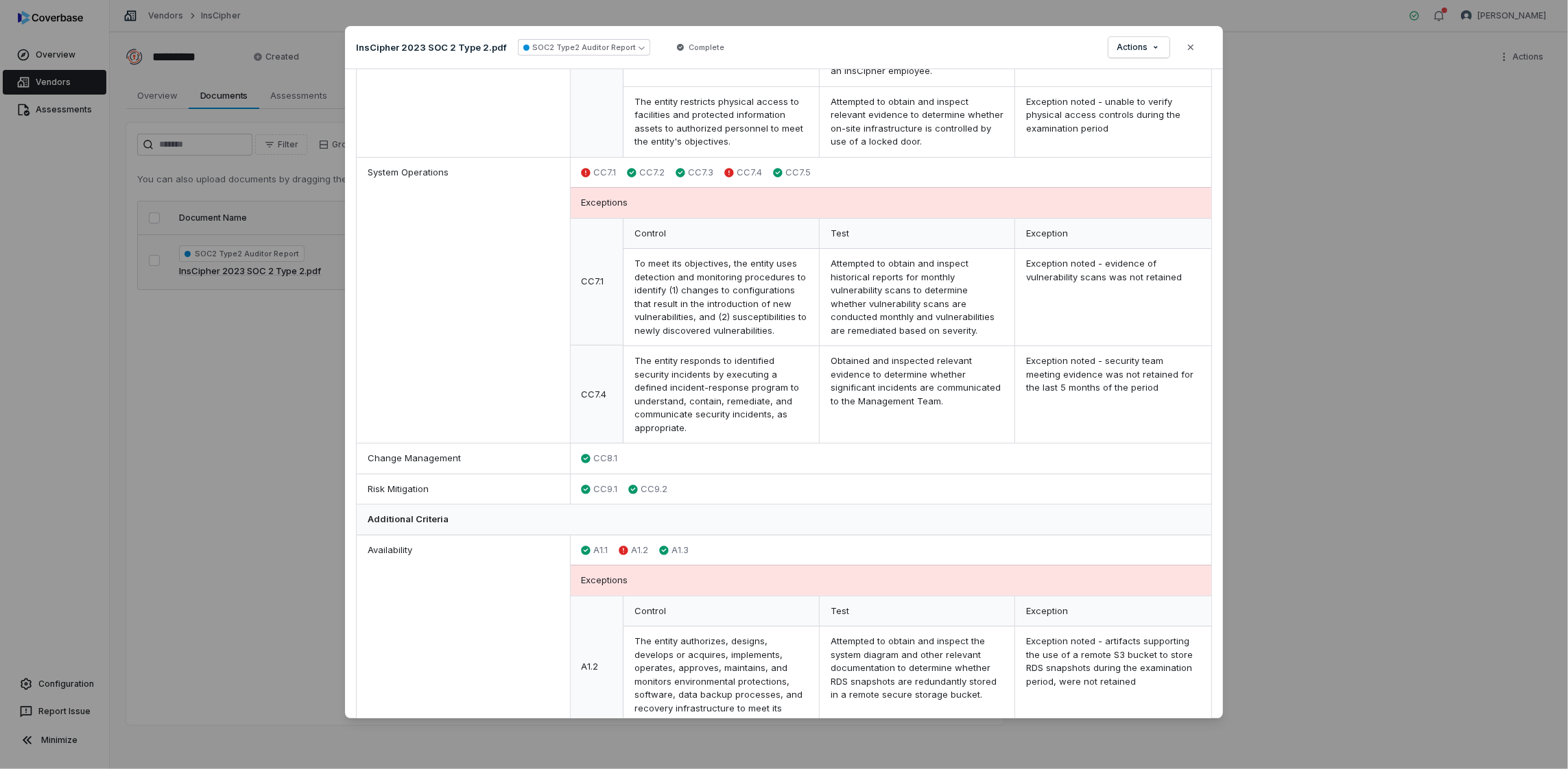
scroll to position [1455, 0]
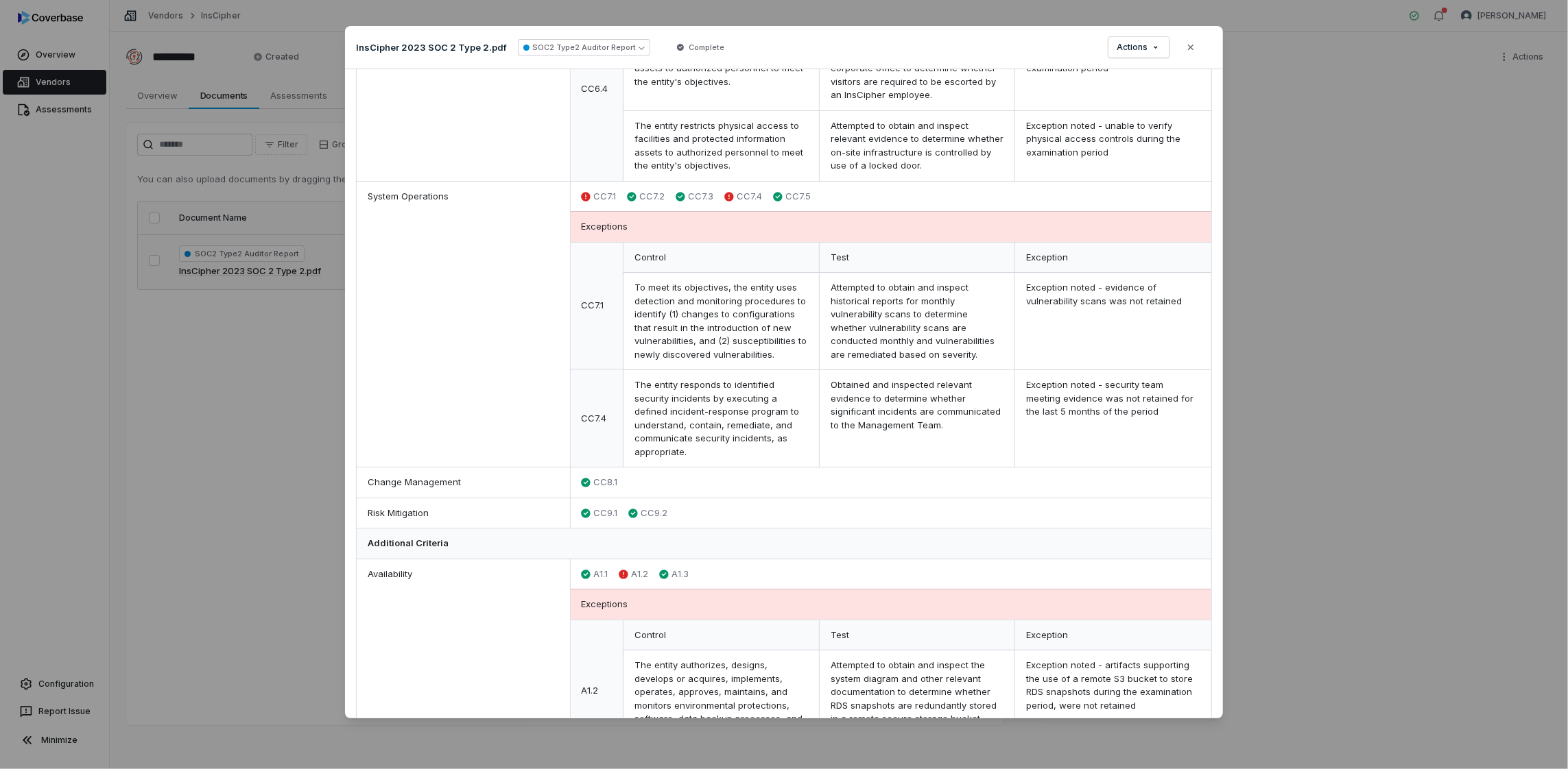
drag, startPoint x: 1188, startPoint y: 46, endPoint x: 1177, endPoint y: 43, distance: 11.4
click at [1188, 46] on icon "button" at bounding box center [1190, 47] width 5 height 5
